Goal: Task Accomplishment & Management: Complete application form

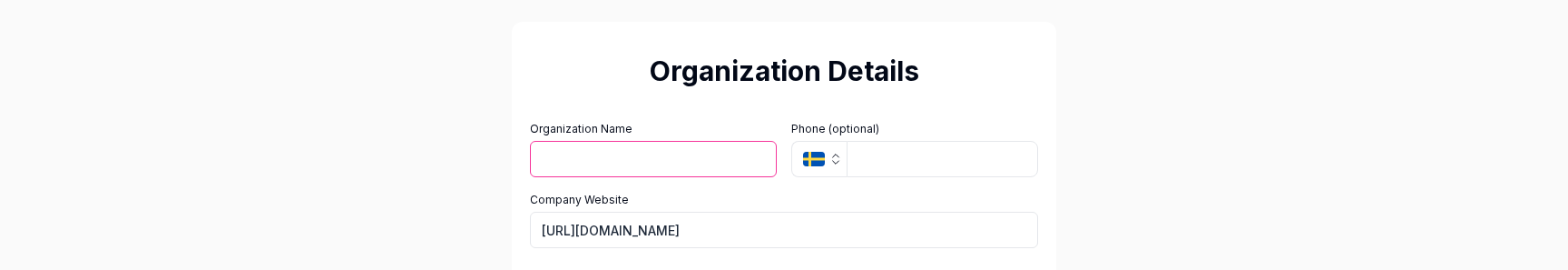
click at [703, 158] on input "Organization Name" at bounding box center [653, 158] width 247 height 36
type input "אקדא"
click at [904, 170] on input "tel" at bounding box center [942, 158] width 192 height 36
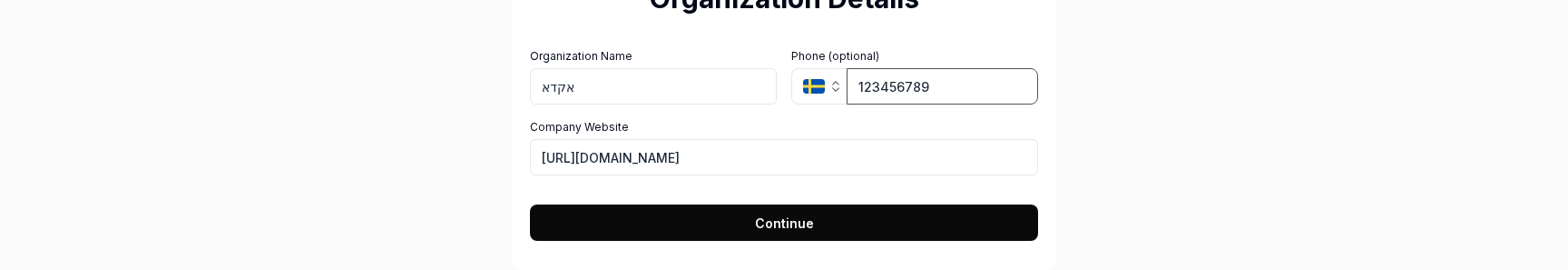
type input "123456789"
click at [764, 214] on span "Continue" at bounding box center [784, 223] width 59 height 19
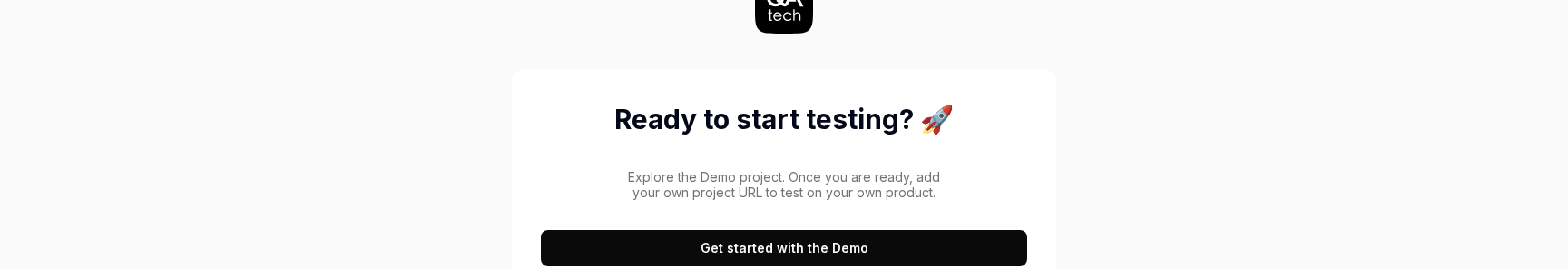
scroll to position [25, 0]
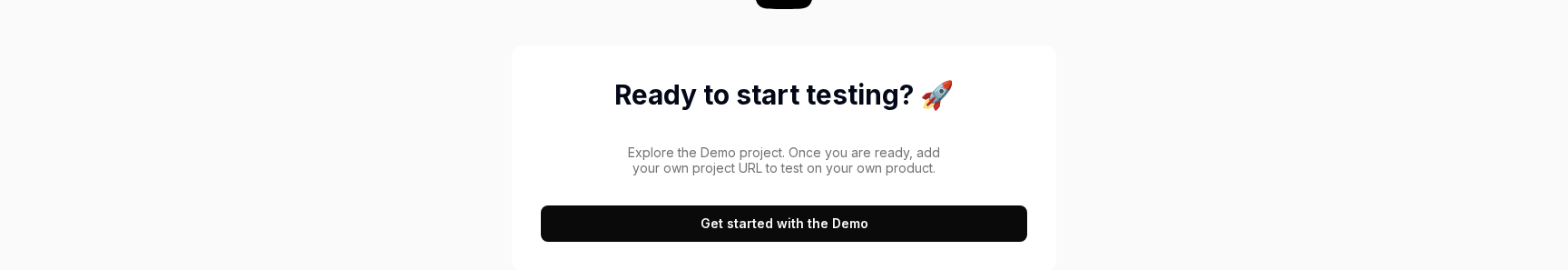
click at [787, 215] on button "Get started with the Demo" at bounding box center [784, 223] width 486 height 36
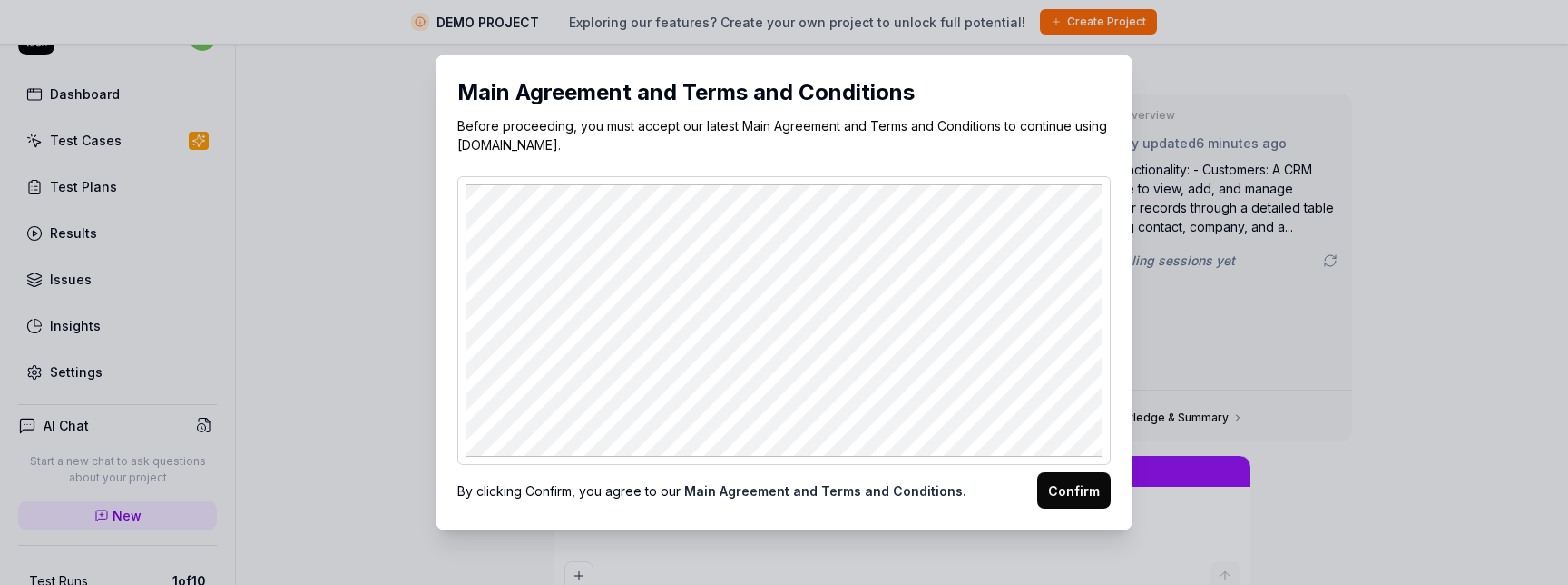
click at [1077, 494] on button "Confirm" at bounding box center [1074, 489] width 74 height 36
